Goal: Task Accomplishment & Management: Use online tool/utility

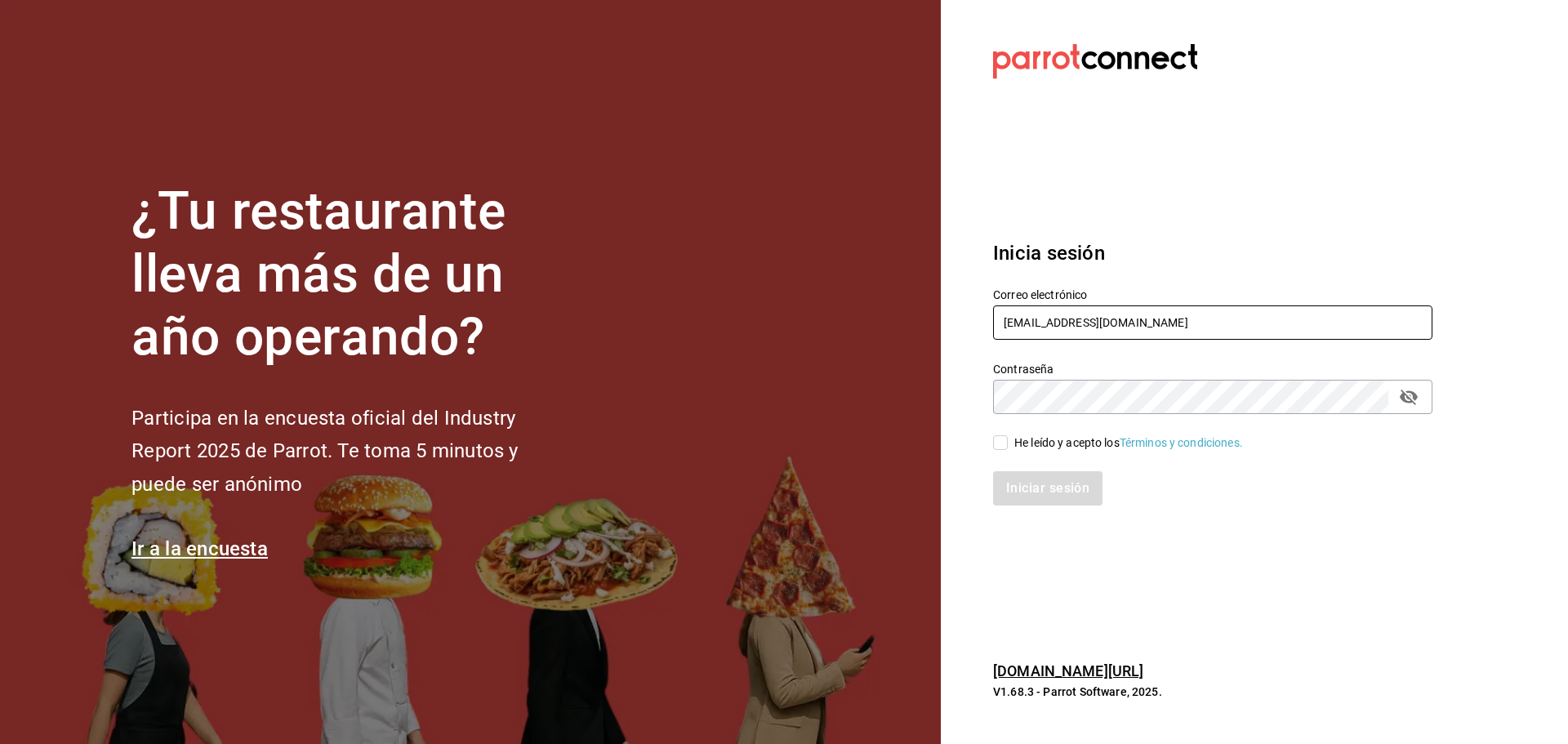
click at [1054, 324] on input "[EMAIL_ADDRESS][DOMAIN_NAME]" at bounding box center [1213, 323] width 440 height 34
drag, startPoint x: 1178, startPoint y: 318, endPoint x: 973, endPoint y: 316, distance: 205.0
click at [973, 316] on div "Correo electrónico multiuser@tacosdonpedro.com" at bounding box center [1203, 305] width 460 height 74
type input "m"
type input "c"
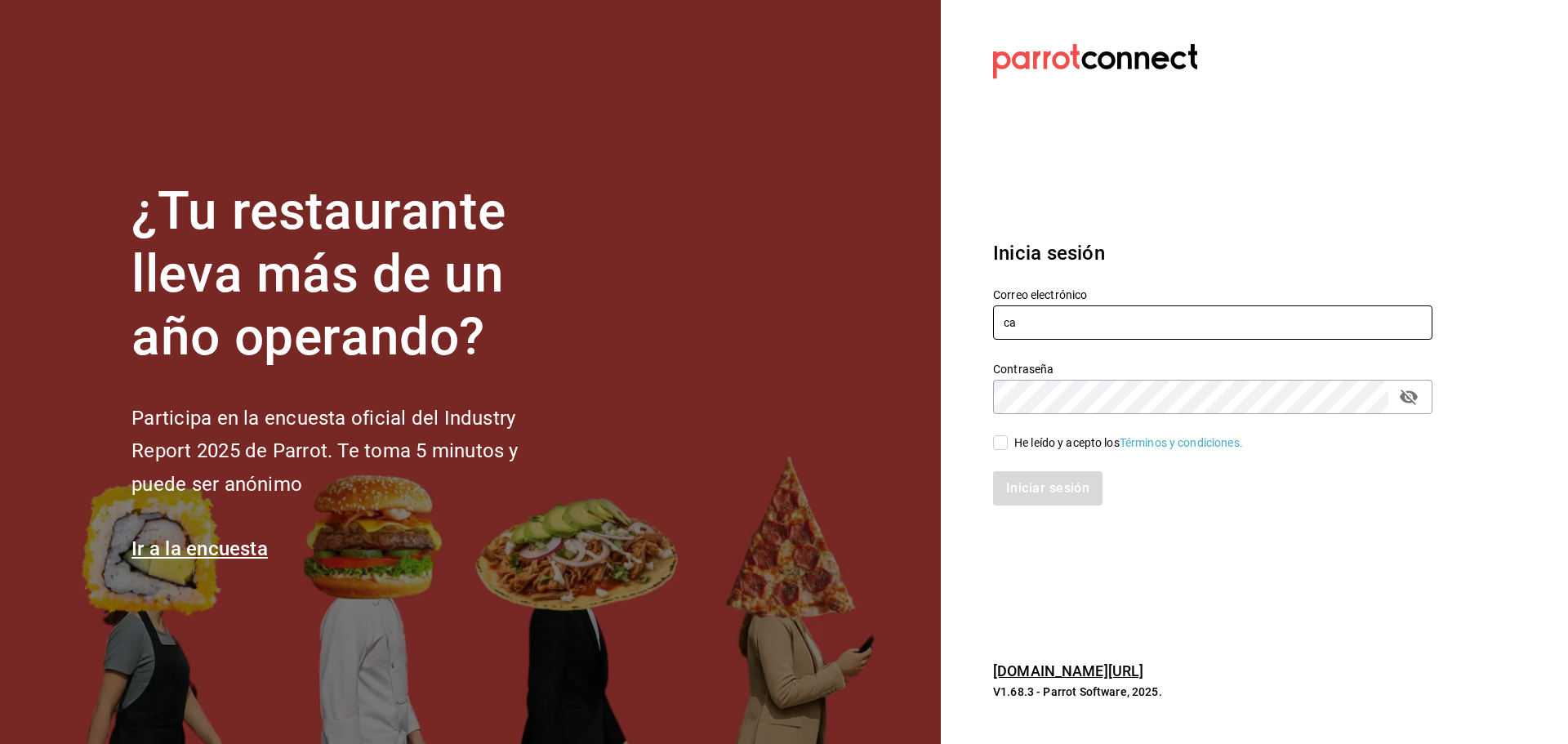
type input "c"
paste input "multiuser@cafecacao.com"
type input "multiuser@cafecacao.com"
click at [972, 380] on section "Datos incorrectos. Verifica que tu Correo o Contraseña estén bien escritos. Ini…" at bounding box center [1206, 372] width 531 height 744
click at [957, 386] on section "Datos incorrectos. Verifica que tu Correo o Contraseña estén bien escritos. Ini…" at bounding box center [1206, 372] width 531 height 744
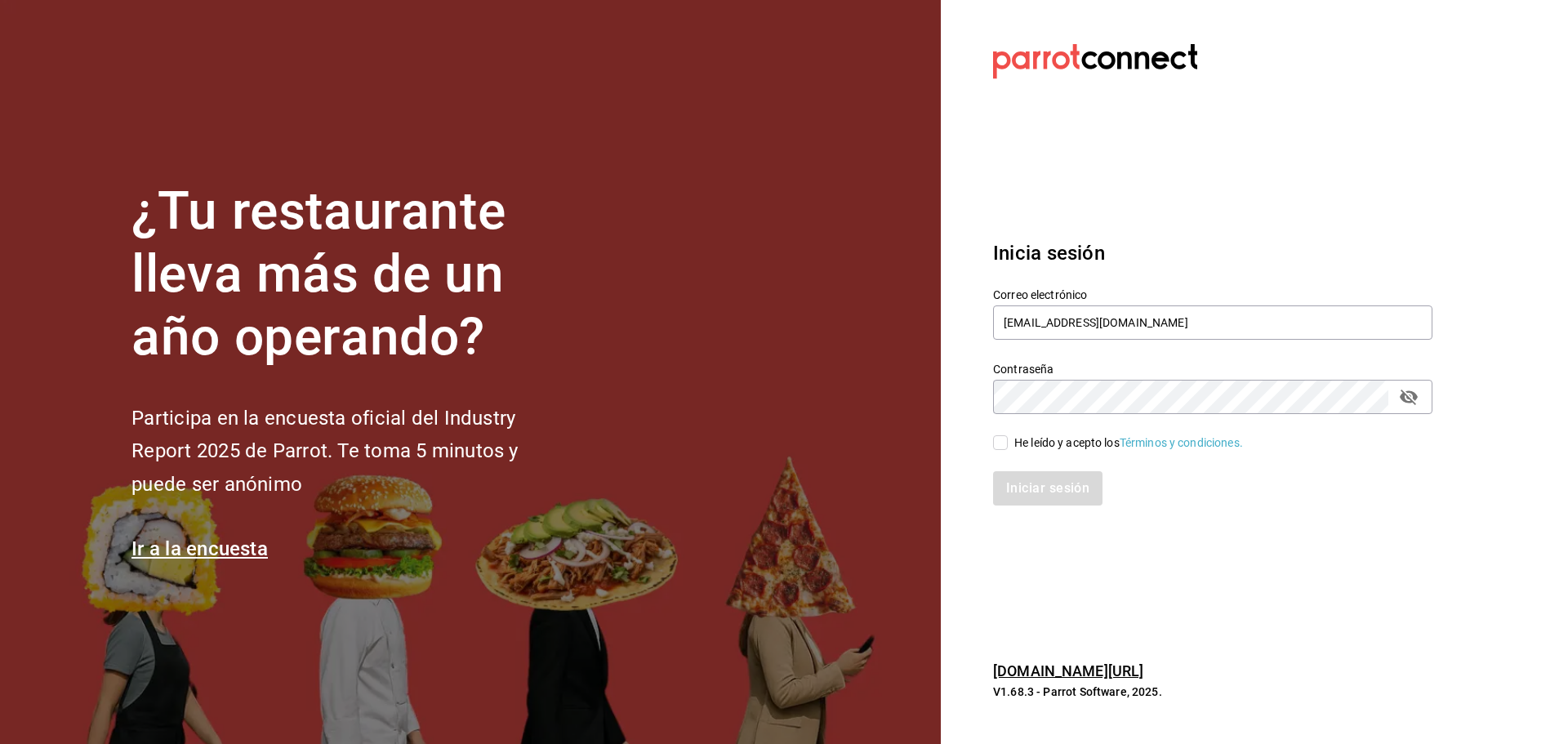
click at [1408, 394] on icon "passwordField" at bounding box center [1409, 397] width 20 height 20
click at [997, 438] on input "He leído y acepto los Términos y condiciones." at bounding box center [1001, 442] width 15 height 14
checkbox input "true"
click at [1050, 487] on button "Iniciar sesión" at bounding box center [1049, 488] width 111 height 34
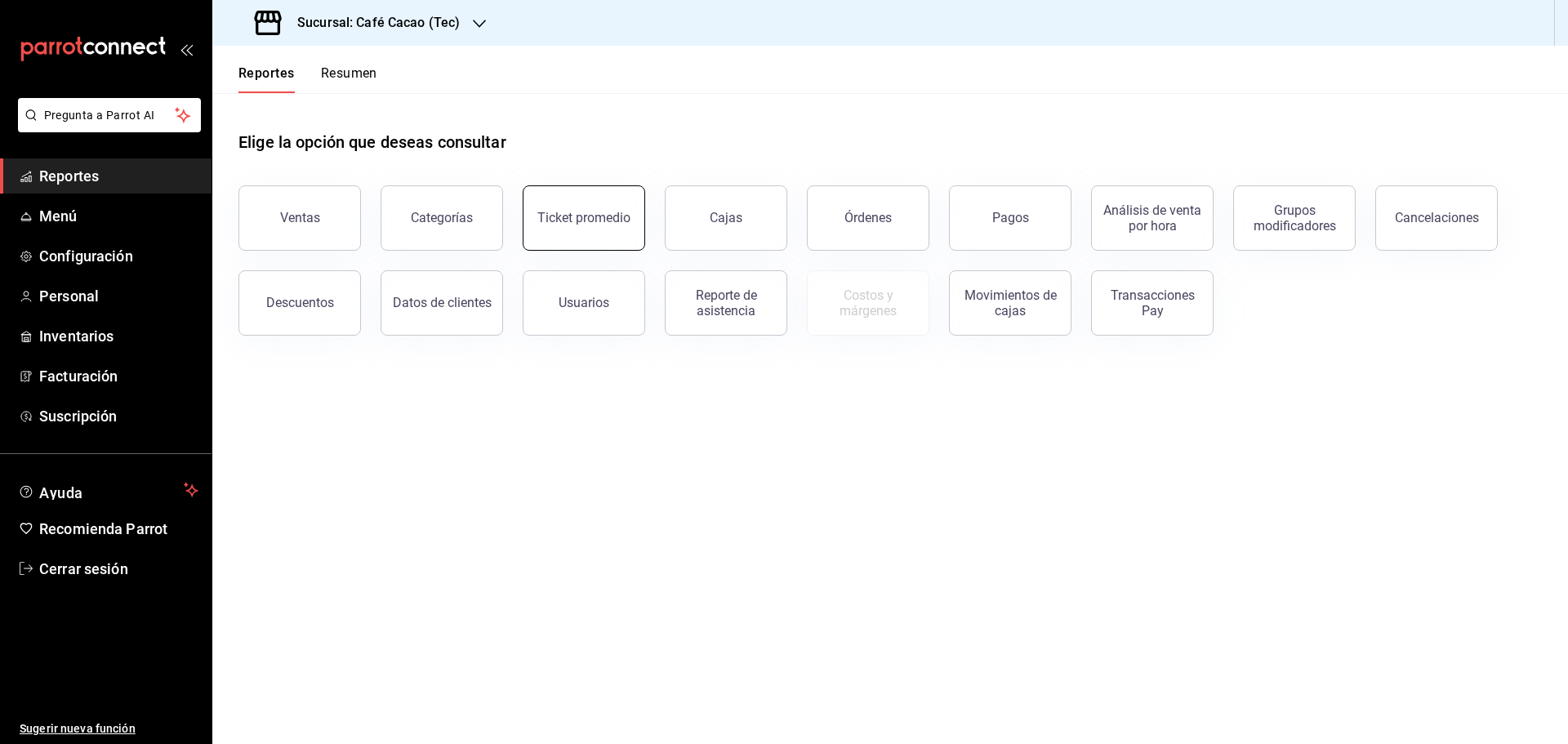
click at [610, 211] on div "Ticket promedio" at bounding box center [584, 217] width 93 height 15
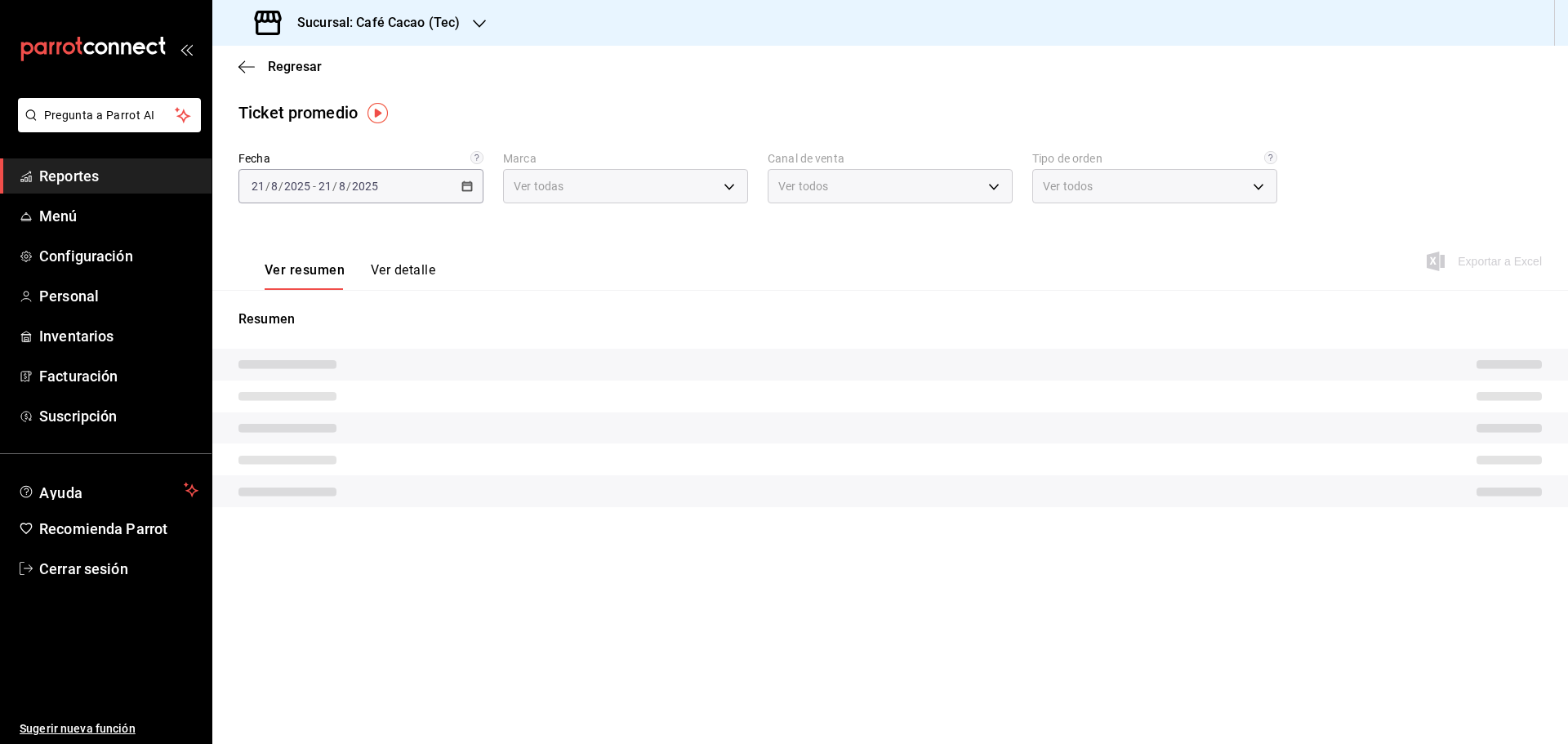
type input "d5b5c78e-5d37-4e41-a3fa-09b9e7358460"
type input "PARROT,UBER_EATS,RAPPI,DIDI_FOOD,ONLINE"
type input "3cd83cbf-08e0-41c7-a505-ed0702dc6b8c,712f2ede-5c1f-47ec-89b9-182ba4236eb5,b4b43…"
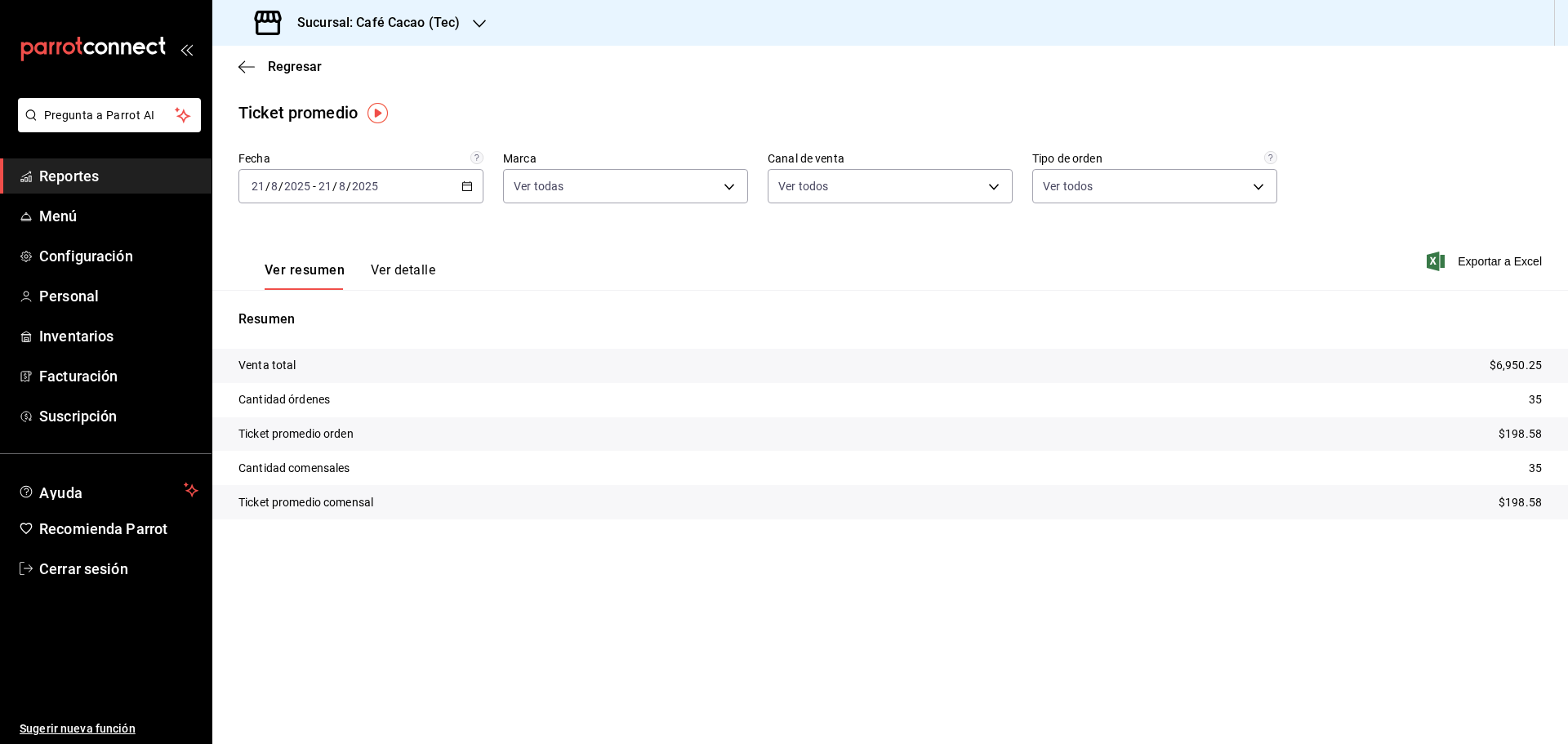
click at [453, 186] on div "2025-08-21 21 / 8 / 2025 - 2025-08-21 21 / 8 / 2025" at bounding box center [361, 187] width 245 height 34
click at [324, 343] on span "Mes actual" at bounding box center [315, 345] width 127 height 17
